Goal: Task Accomplishment & Management: Manage account settings

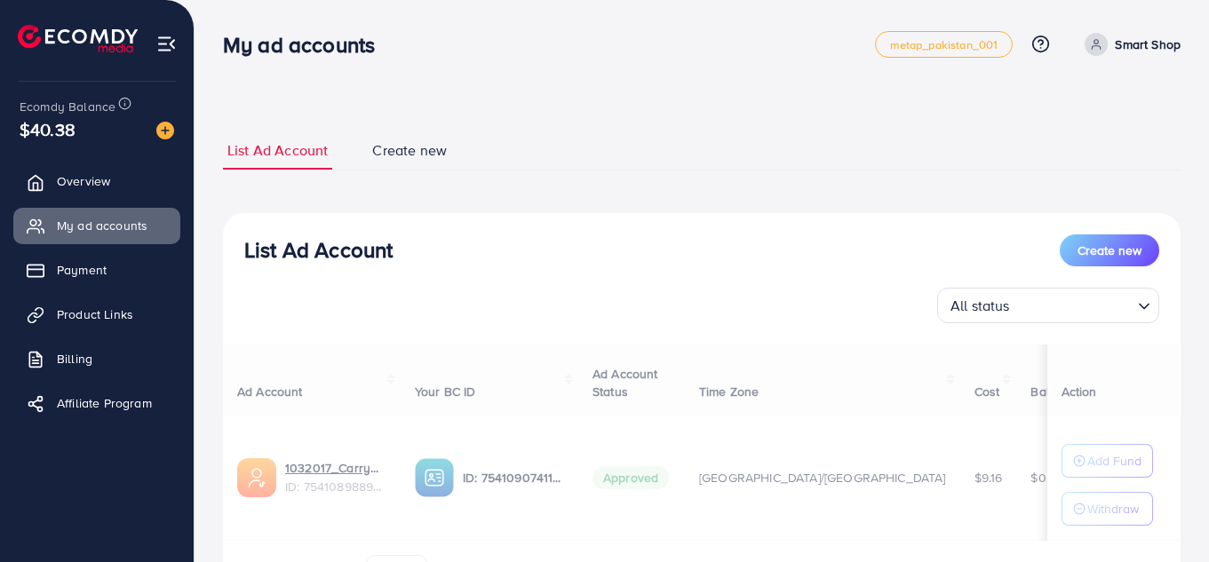
click at [338, 481] on div "Ad Account Your BC ID Ad Account Status Time Zone Cost Balance Auto top-up Thre…" at bounding box center [701, 471] width 957 height 253
click at [305, 470] on div "Ad Account Your BC ID Ad Account Status Time Zone Cost Balance Auto top-up Thre…" at bounding box center [701, 471] width 957 height 253
click at [316, 471] on div "Ad Account Your BC ID Ad Account Status Time Zone Cost Balance Auto top-up Thre…" at bounding box center [701, 471] width 957 height 253
click at [318, 493] on div "Ad Account Your BC ID Ad Account Status Time Zone Cost Balance Auto top-up Thre…" at bounding box center [701, 471] width 957 height 253
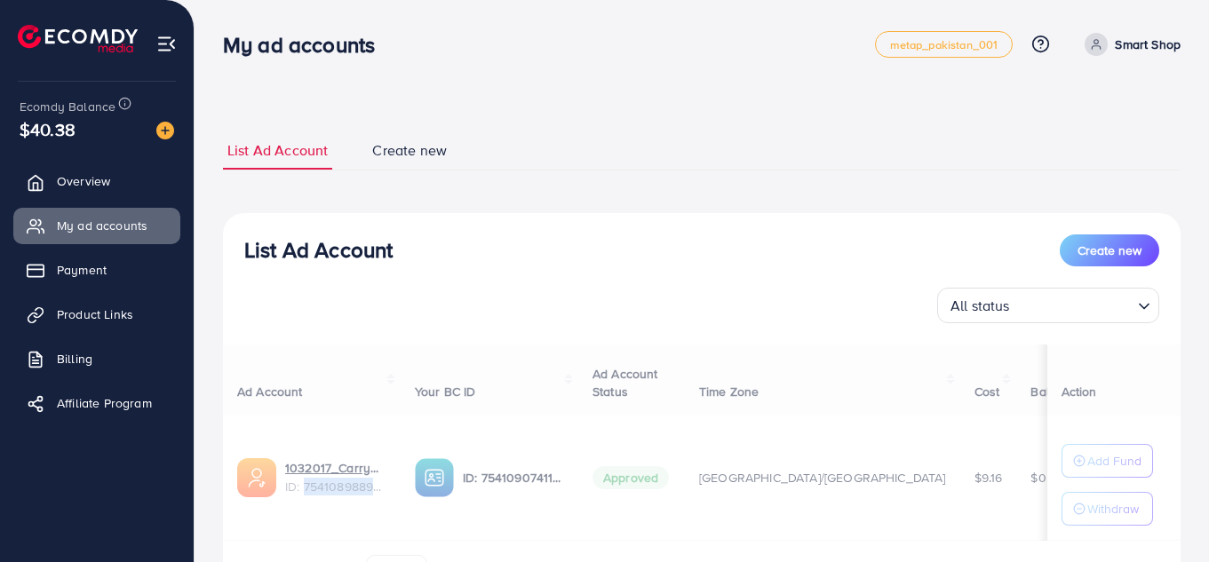
click at [318, 493] on div "Ad Account Your BC ID Ad Account Status Time Zone Cost Balance Auto top-up Thre…" at bounding box center [701, 471] width 957 height 253
click at [363, 390] on div "Ad Account Your BC ID Ad Account Status Time Zone Cost Balance Auto top-up Thre…" at bounding box center [701, 471] width 957 height 253
click at [287, 473] on div "Ad Account Your BC ID Ad Account Status Time Zone Cost Balance Auto top-up Thre…" at bounding box center [701, 471] width 957 height 253
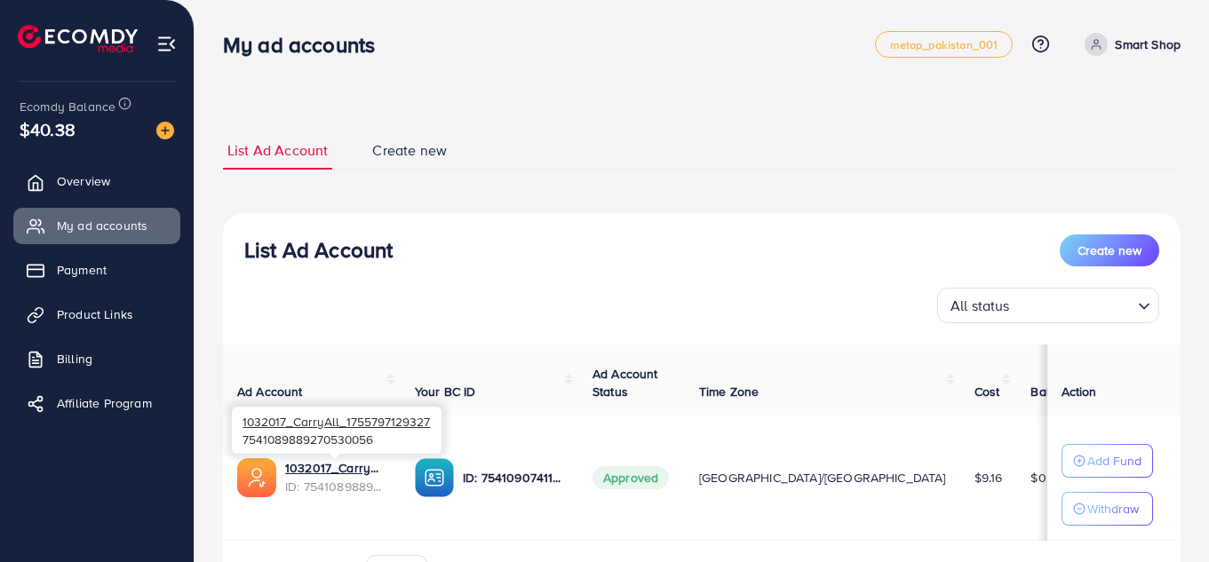
click at [314, 479] on span "ID: 7541089889270530056" at bounding box center [335, 487] width 101 height 18
click at [316, 479] on span "ID: 7541089889270530056" at bounding box center [335, 487] width 101 height 18
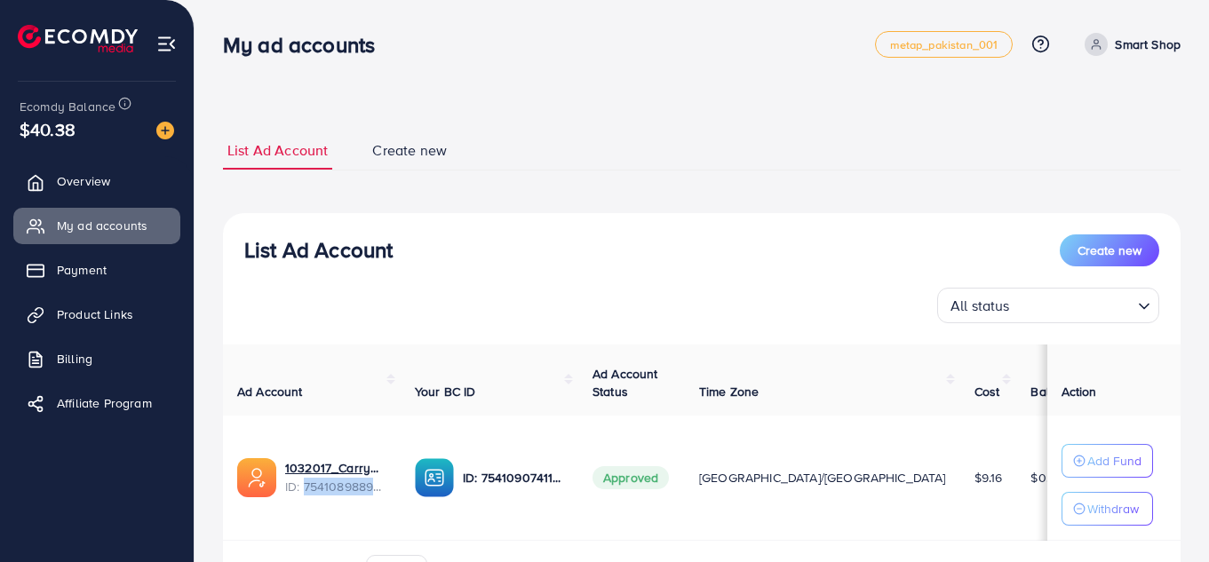
click at [257, 489] on img at bounding box center [256, 477] width 39 height 39
click at [259, 480] on img at bounding box center [256, 477] width 39 height 39
click at [411, 334] on div "List Ad Account Create new All status Loading... Ad Account Your BC ID Ad Accou…" at bounding box center [701, 416] width 957 height 406
click at [272, 474] on img at bounding box center [256, 477] width 39 height 39
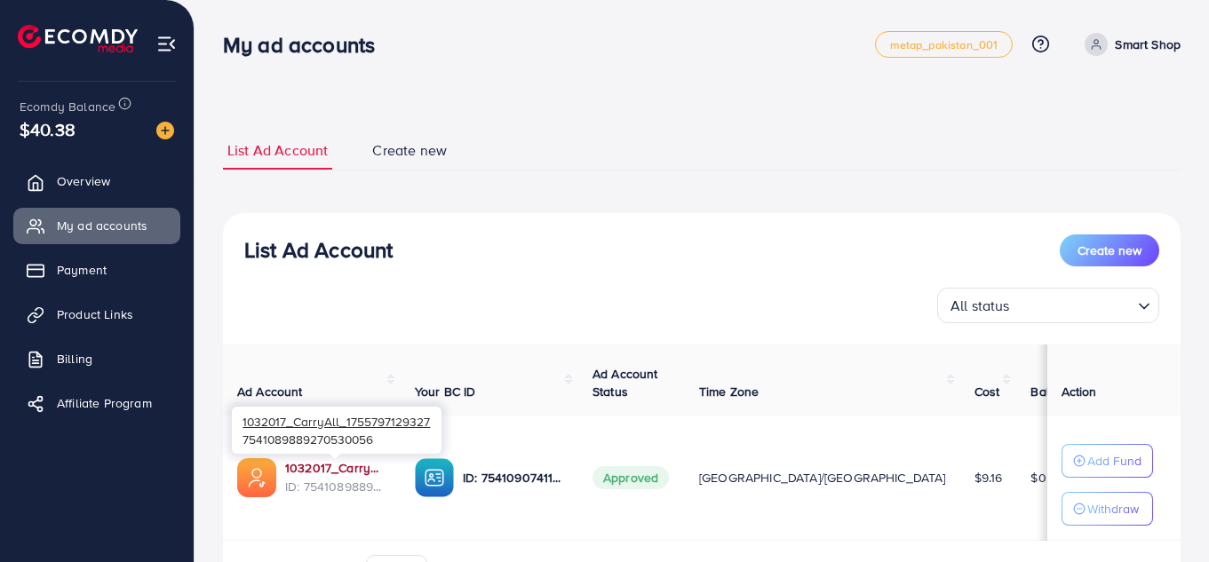
click at [317, 471] on link "1032017_CarryAll_1755797129327" at bounding box center [335, 468] width 101 height 18
